Goal: Task Accomplishment & Management: Complete application form

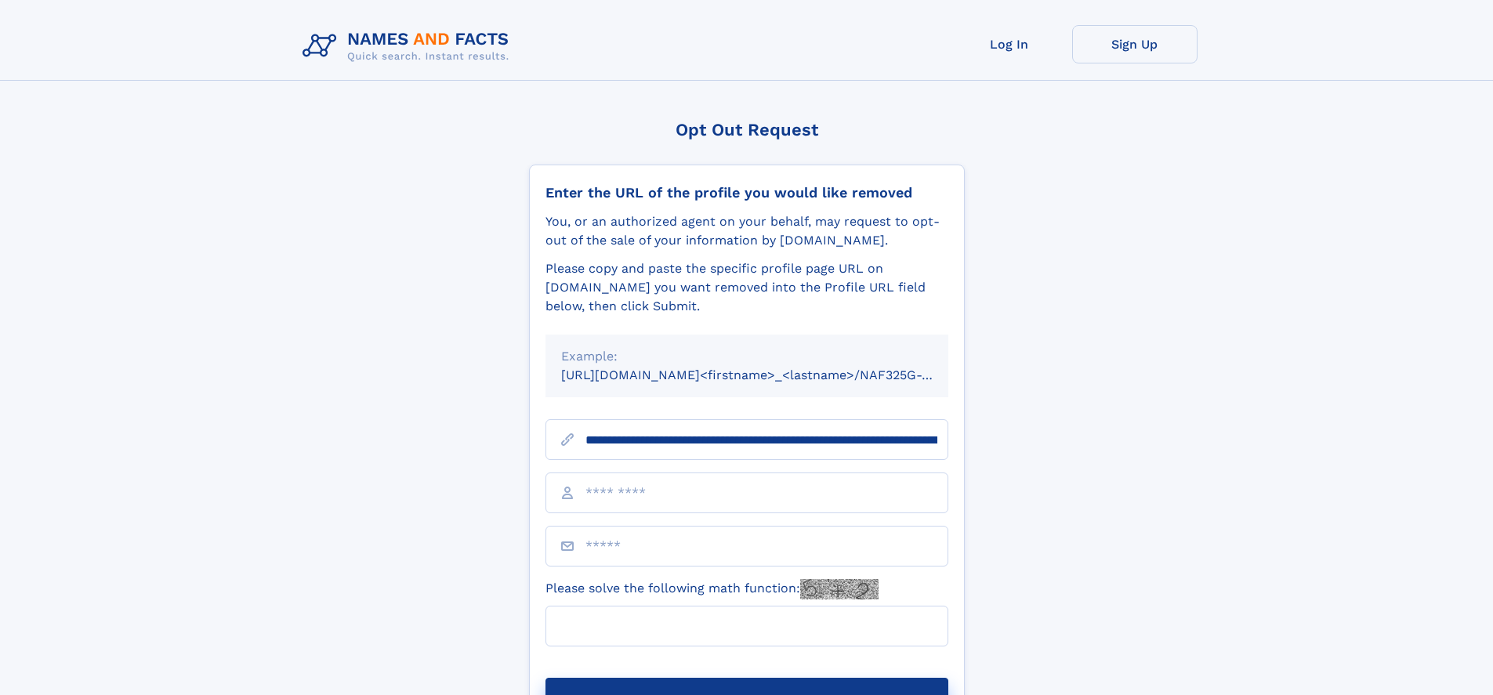
type input "**********"
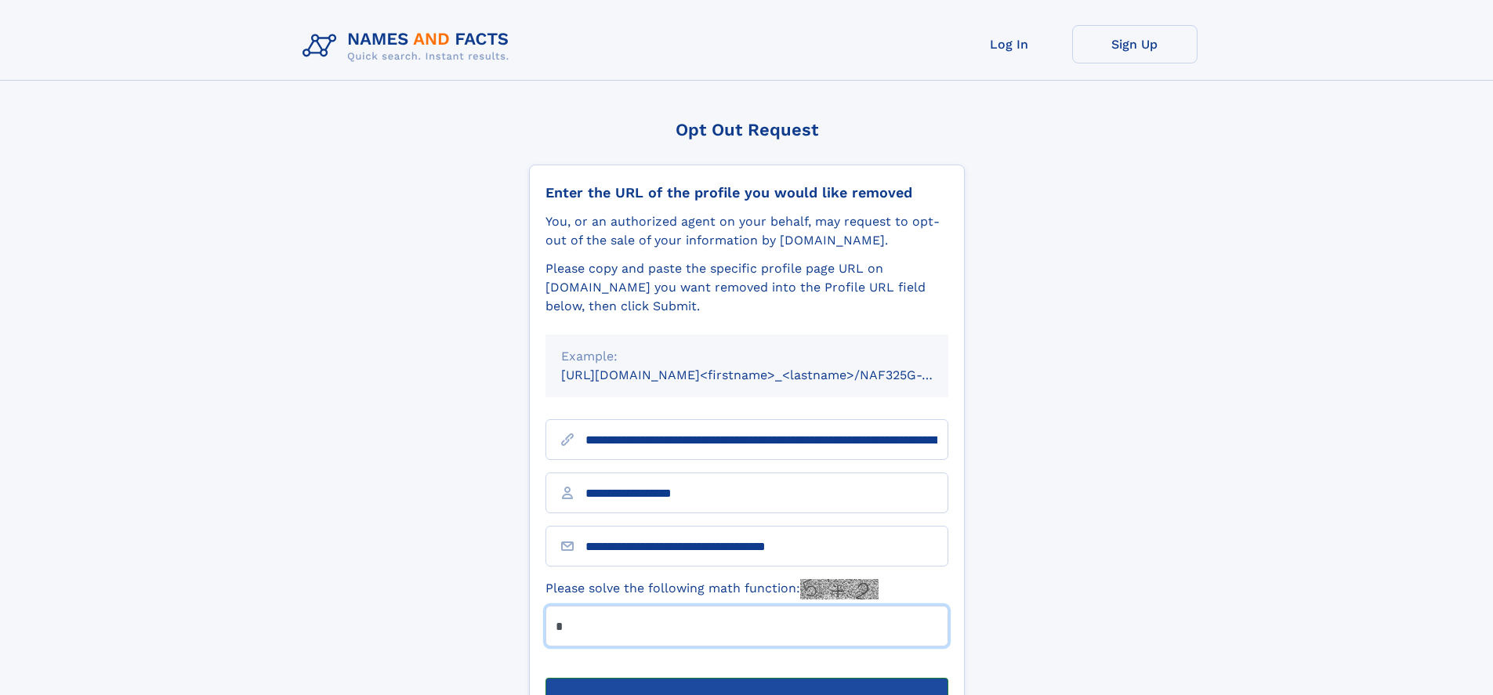
type input "*"
click at [746, 678] on button "Submit Opt Out Request" at bounding box center [747, 703] width 403 height 50
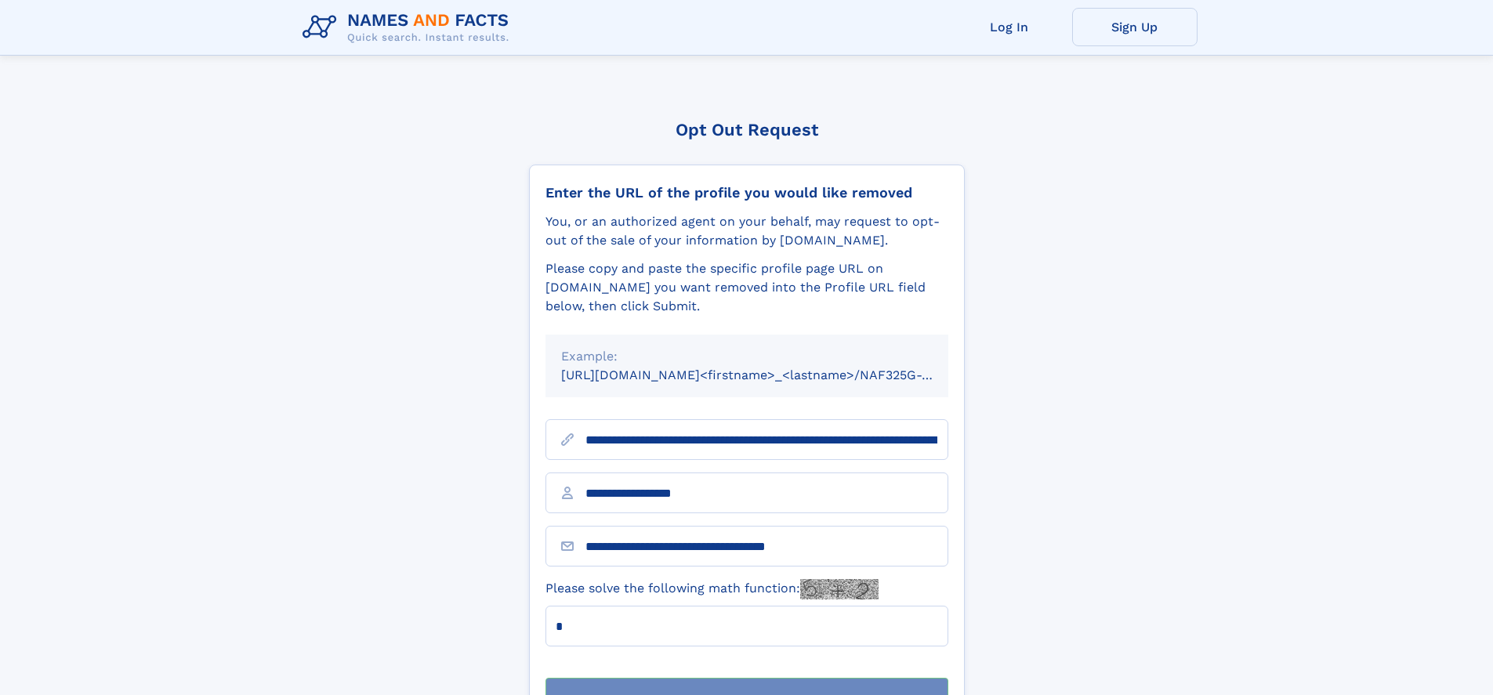
scroll to position [50, 0]
